Goal: Check status

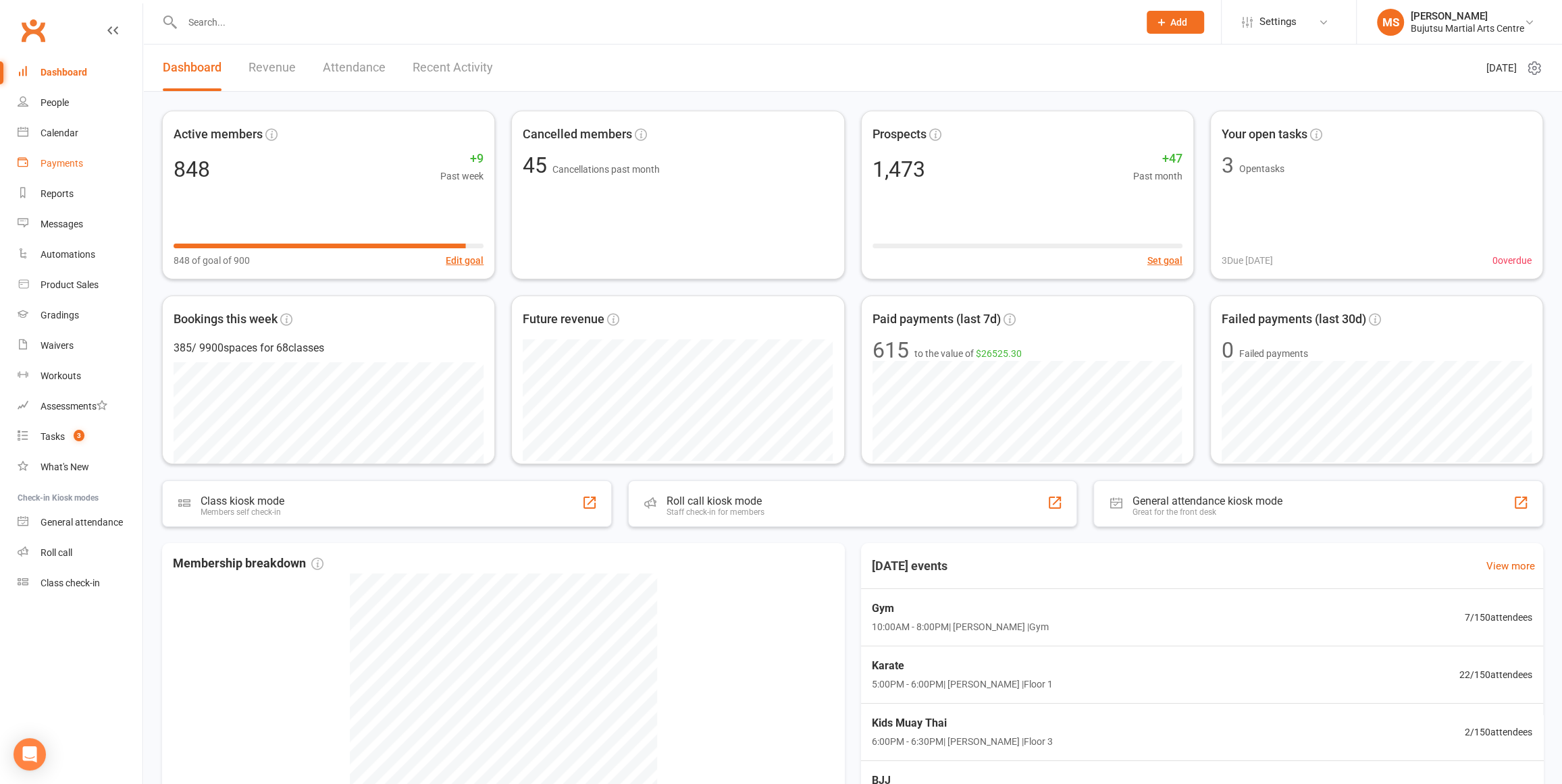
click at [70, 163] on div "Payments" at bounding box center [61, 164] width 43 height 11
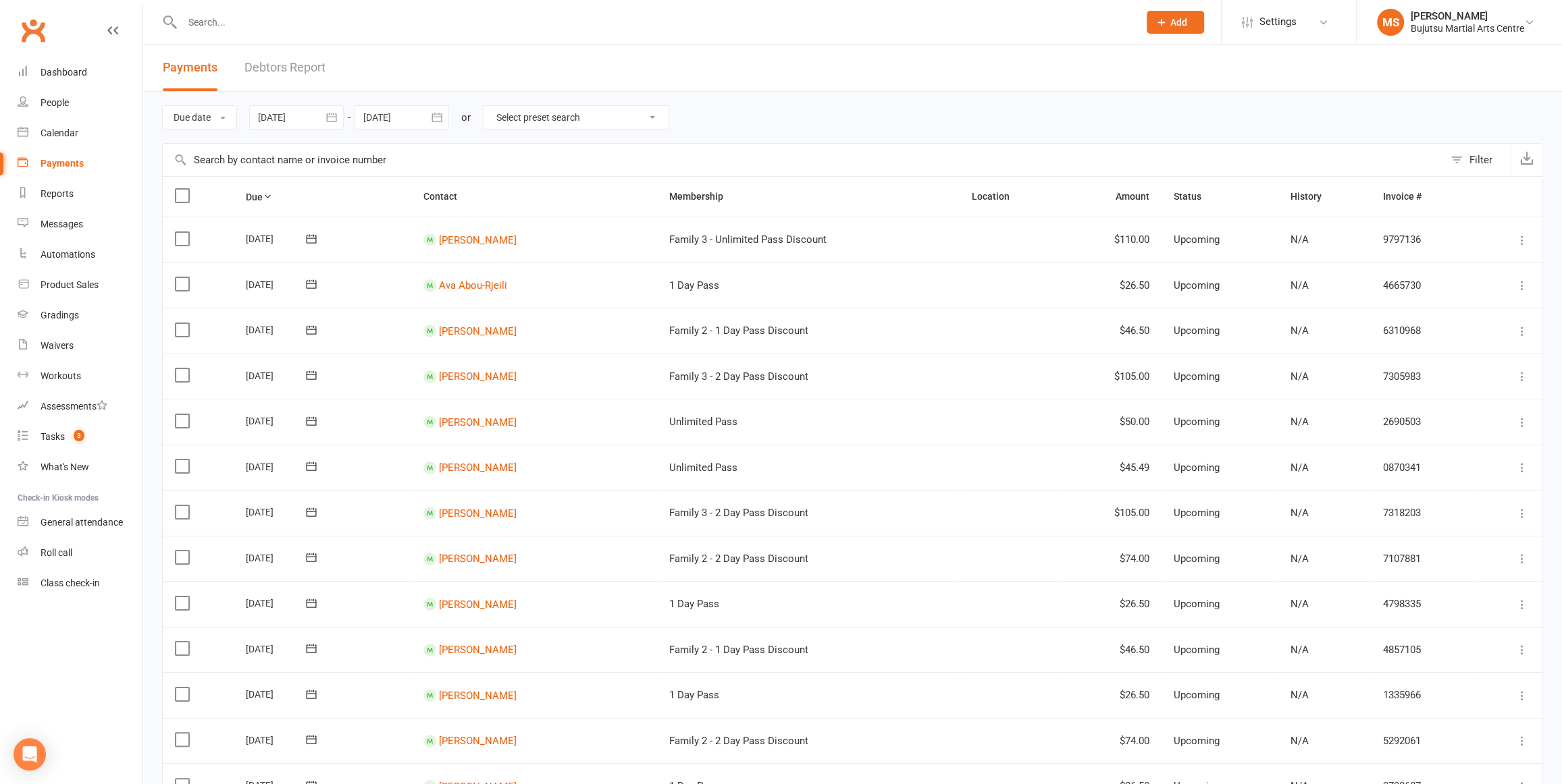
click at [313, 122] on div at bounding box center [296, 117] width 94 height 25
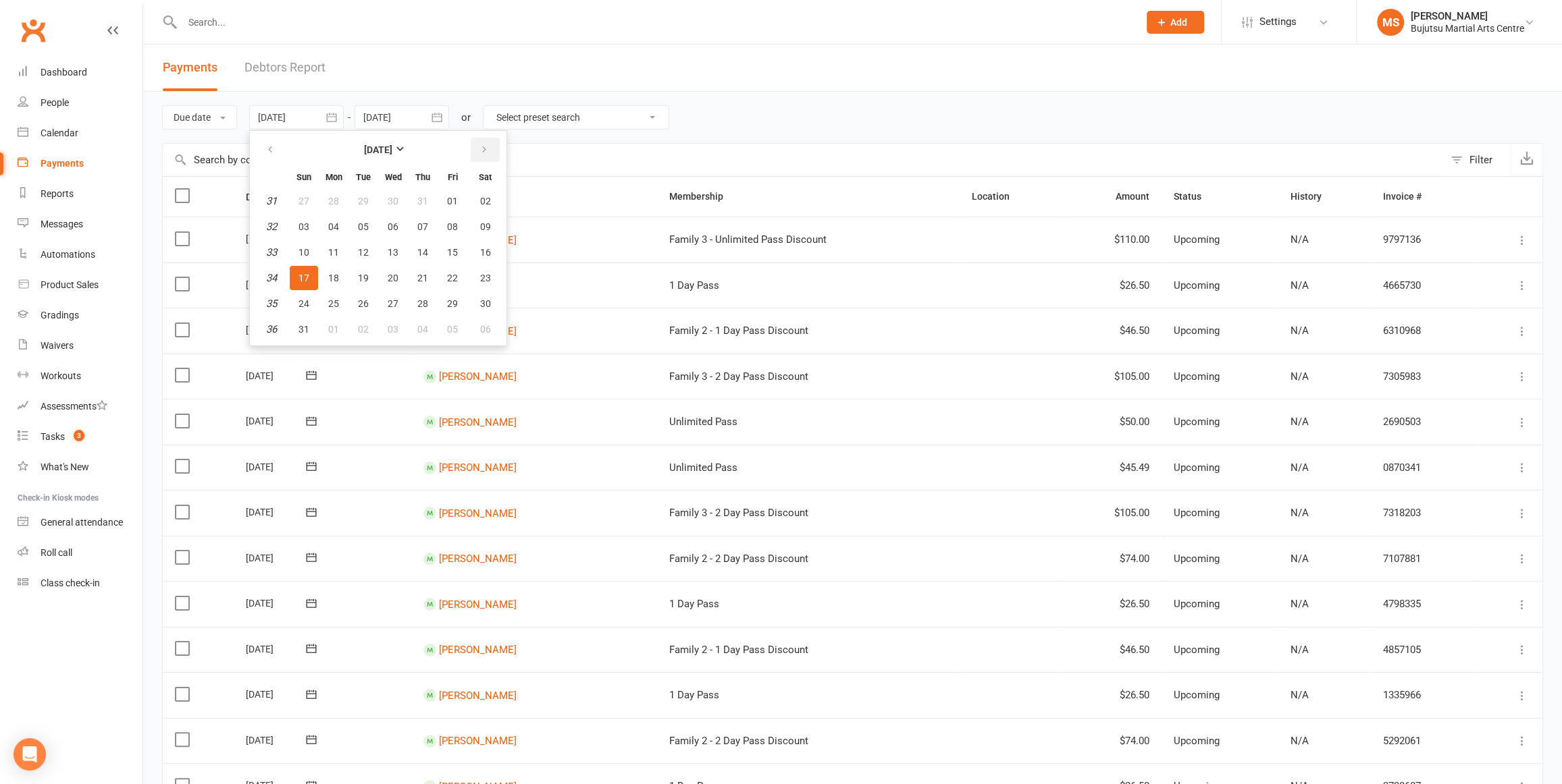
click at [487, 154] on icon "button" at bounding box center [483, 150] width 9 height 11
drag, startPoint x: 487, startPoint y: 154, endPoint x: 483, endPoint y: 220, distance: 66.1
click at [490, 193] on table "[DATE] Sun Mon Tue Wed Thu Fri Sat 40 28 29 30 01 02 03 04 41 05 06 07 08 09 10…" at bounding box center [377, 238] width 251 height 209
click at [450, 249] on span "17" at bounding box center [452, 252] width 11 height 11
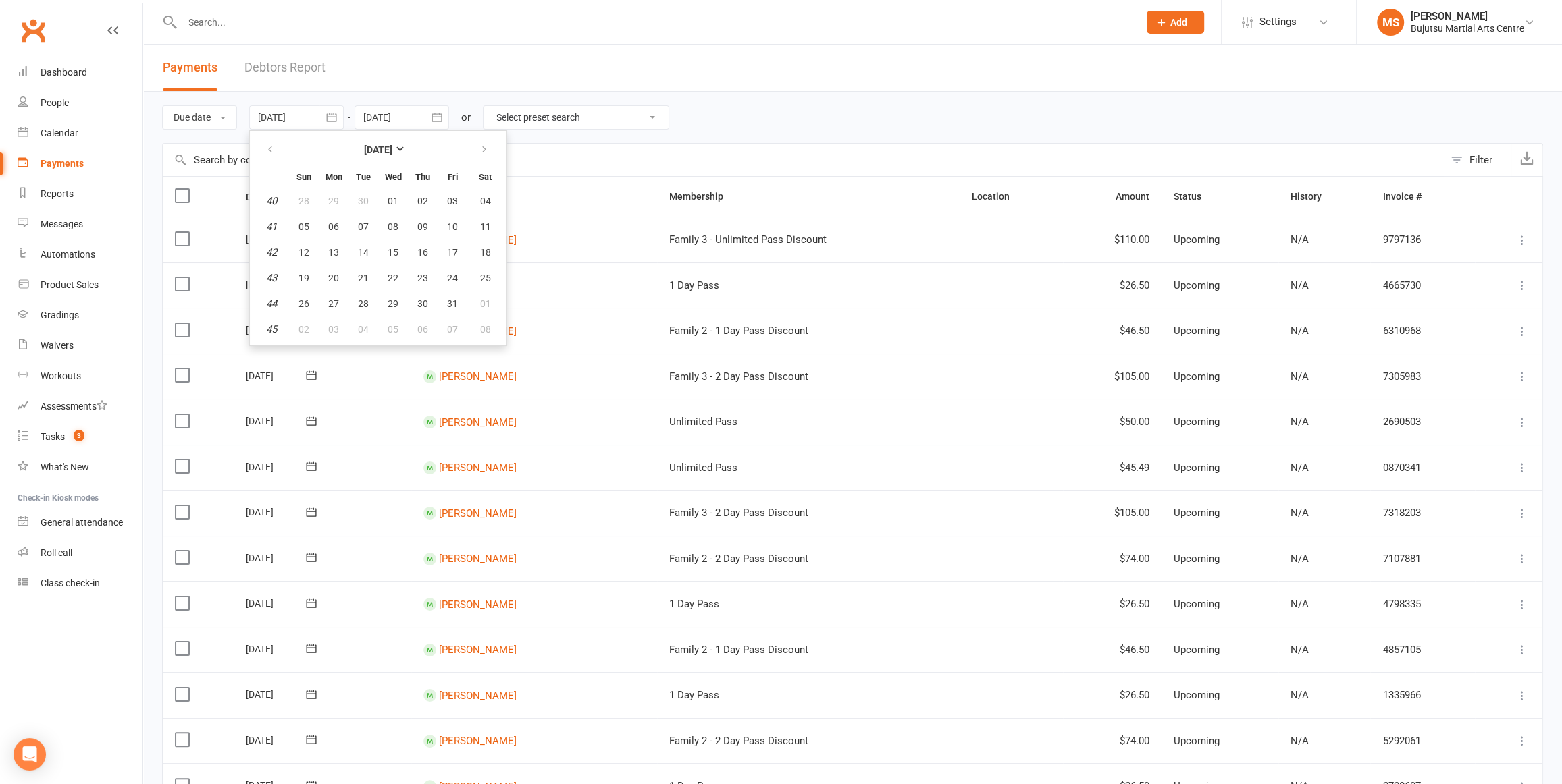
type input "[DATE]"
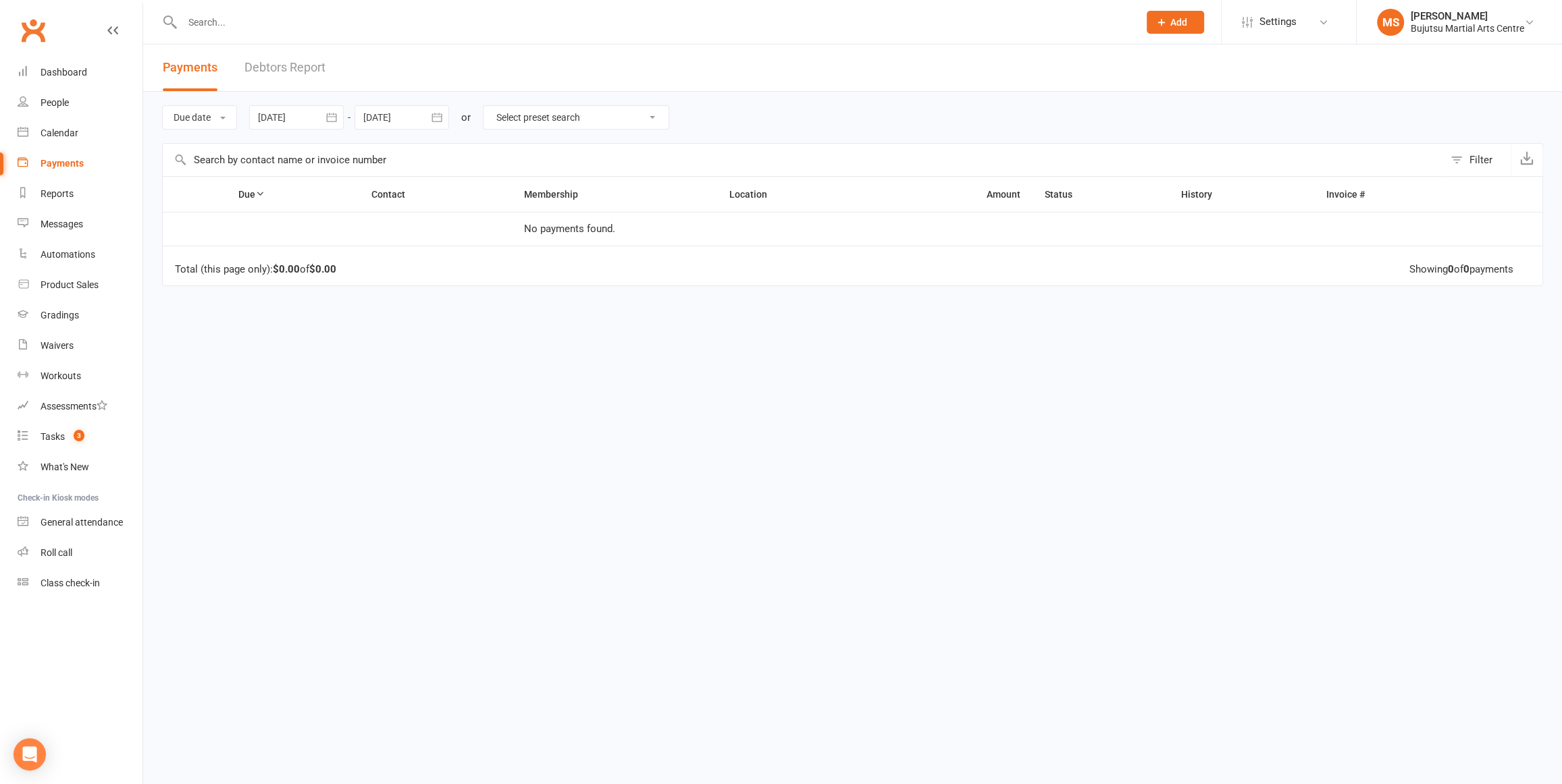
click at [413, 115] on div at bounding box center [401, 117] width 94 height 25
drag, startPoint x: 563, startPoint y: 247, endPoint x: 557, endPoint y: 241, distance: 8.5
click at [563, 247] on button "17" at bounding box center [558, 252] width 28 height 25
type input "[DATE]"
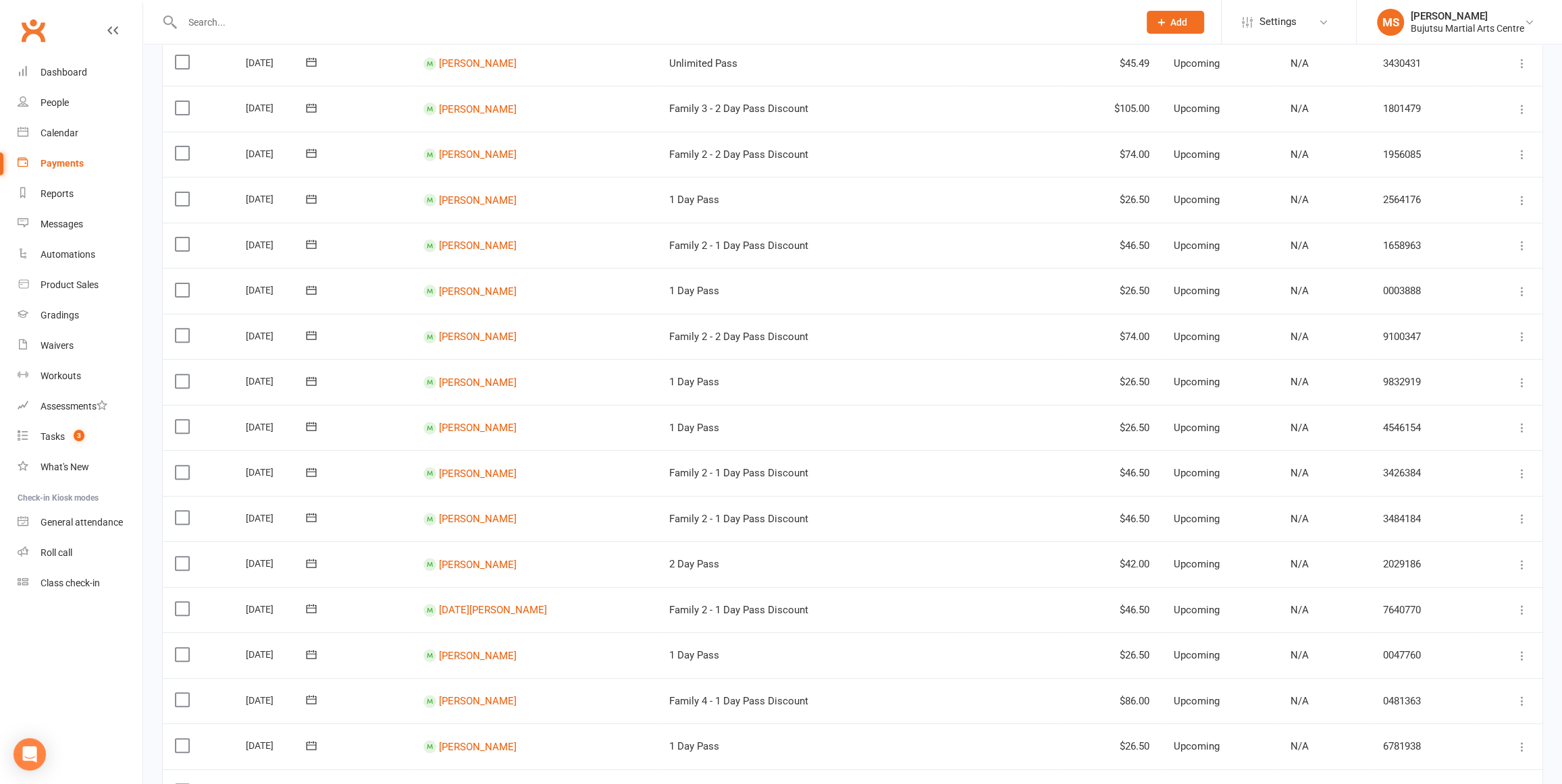
scroll to position [810, 0]
